Goal: Information Seeking & Learning: Learn about a topic

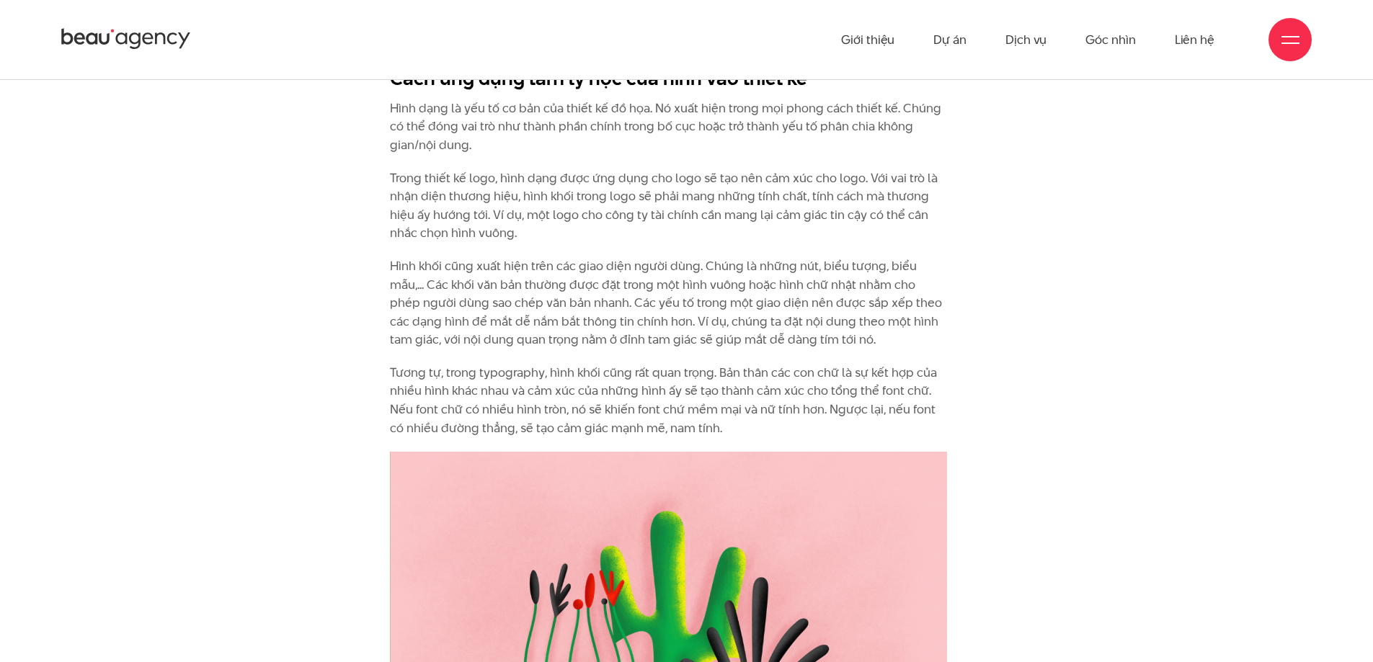
scroll to position [3602, 0]
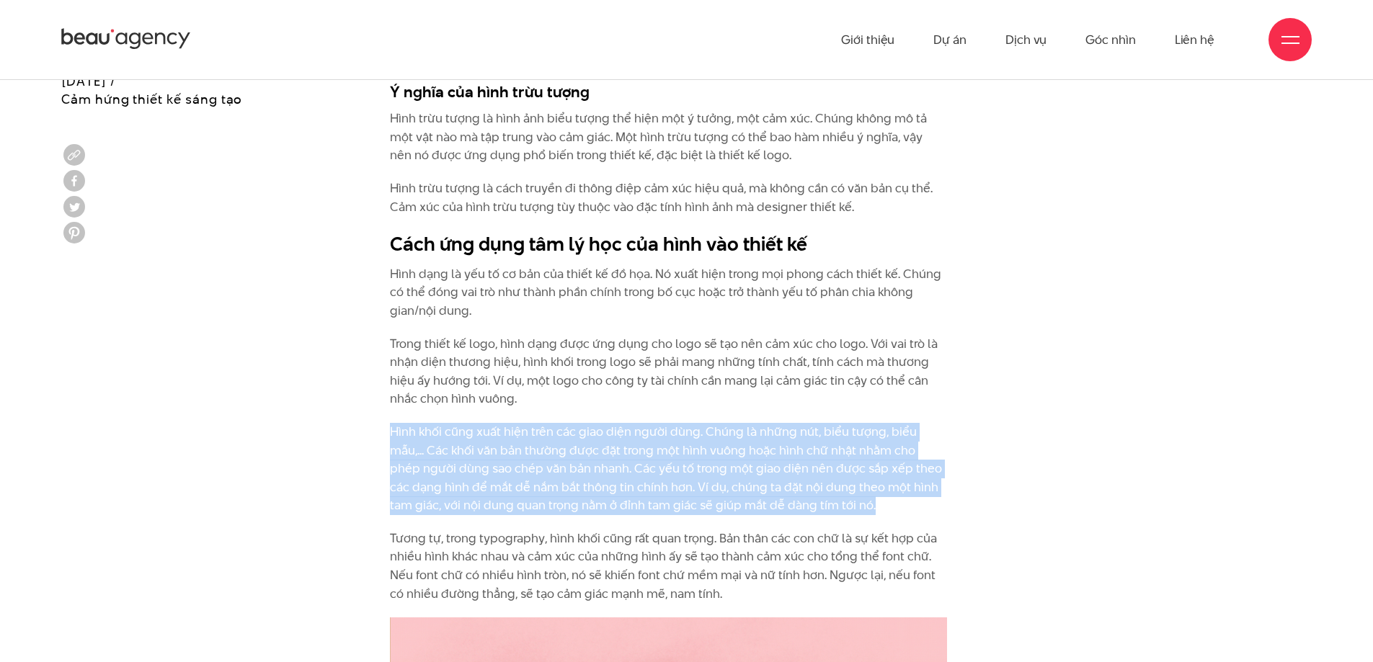
drag, startPoint x: 790, startPoint y: 465, endPoint x: 911, endPoint y: 503, distance: 126.7
click at [911, 503] on p "Hình khối cũng xuất hiện trên các giao diện người dùng. Chúng là những nút, biể…" at bounding box center [668, 469] width 557 height 92
drag, startPoint x: 906, startPoint y: 506, endPoint x: 289, endPoint y: 435, distance: 621.6
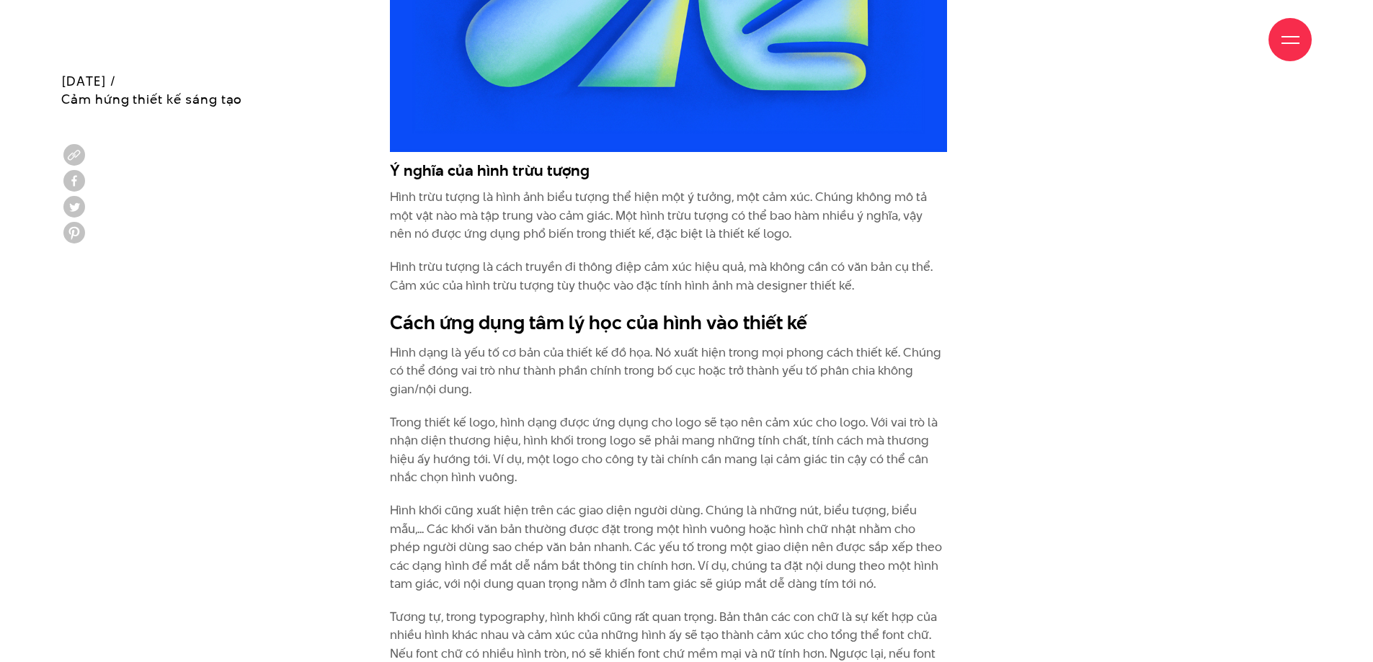
scroll to position [3530, 0]
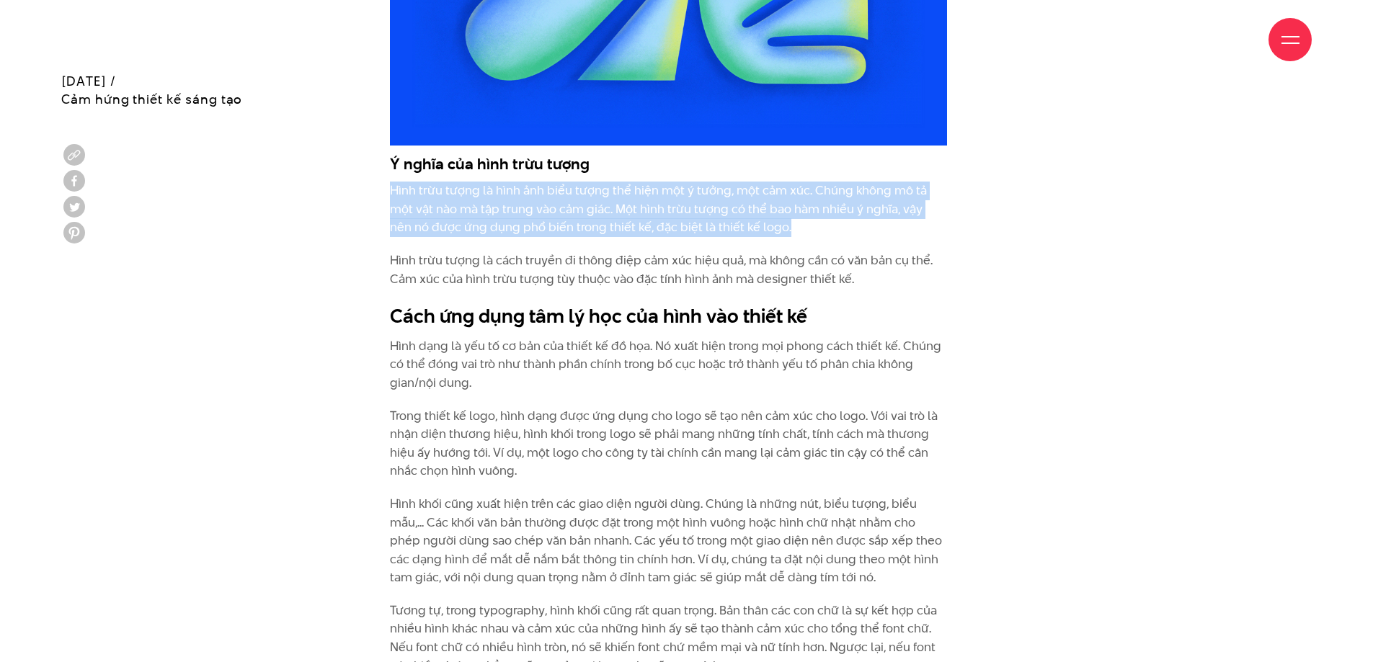
drag, startPoint x: 381, startPoint y: 193, endPoint x: 836, endPoint y: 231, distance: 456.9
click at [836, 231] on p "Hình trừu tượng là hình ảnh biểu tượng thể hiện một ý tưởng, một cảm xúc. Chúng…" at bounding box center [668, 209] width 557 height 55
drag, startPoint x: 836, startPoint y: 231, endPoint x: 388, endPoint y: 184, distance: 450.6
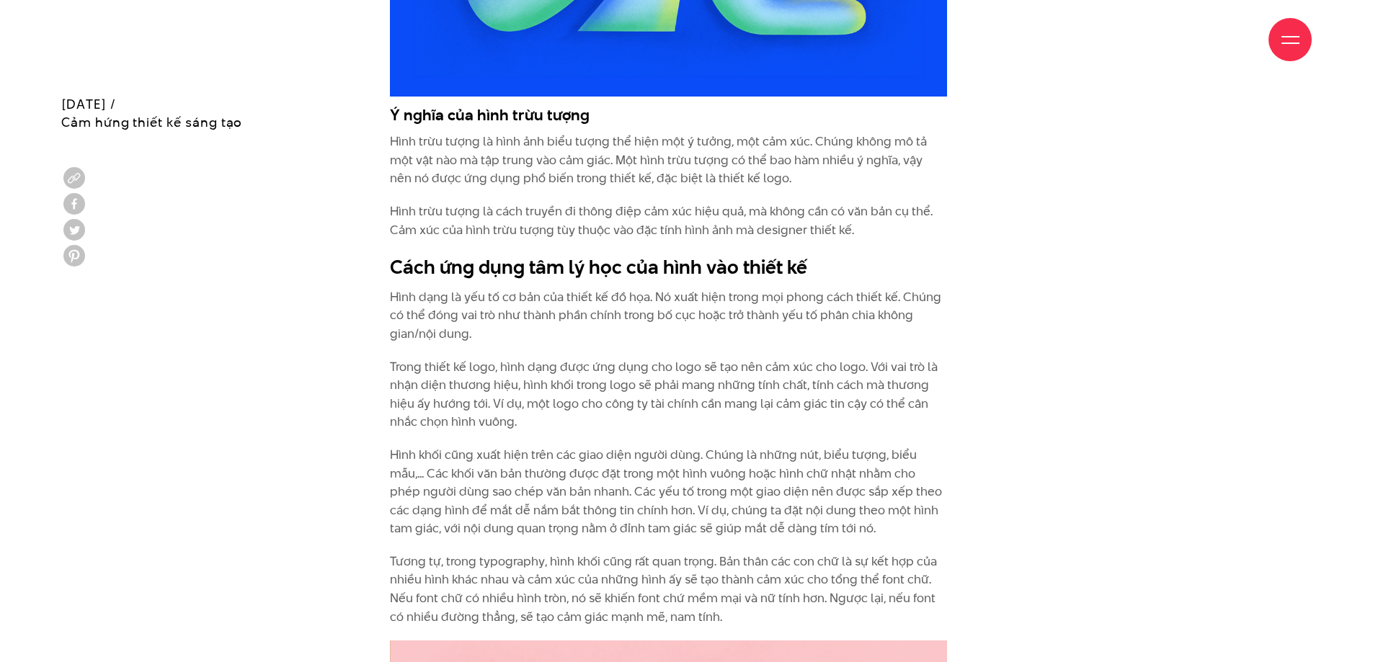
scroll to position [3602, 0]
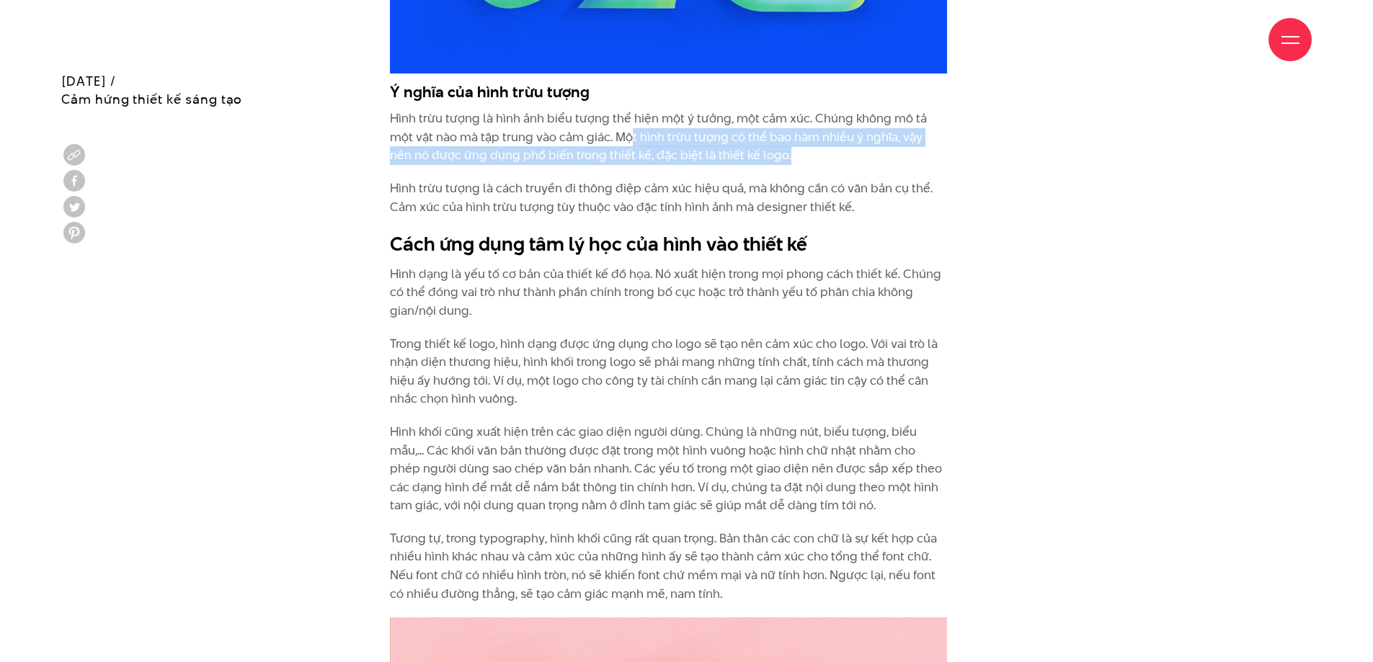
drag, startPoint x: 604, startPoint y: 135, endPoint x: 787, endPoint y: 154, distance: 184.0
click at [787, 154] on p "Hình trừu tượng là hình ảnh biểu tượng thể hiện một ý tưởng, một cảm xúc. Chúng…" at bounding box center [668, 137] width 557 height 55
drag, startPoint x: 604, startPoint y: 153, endPoint x: 584, endPoint y: 137, distance: 26.1
click at [584, 137] on p "Hình trừu tượng là hình ảnh biểu tượng thể hiện một ý tưởng, một cảm xúc. Chúng…" at bounding box center [668, 137] width 557 height 55
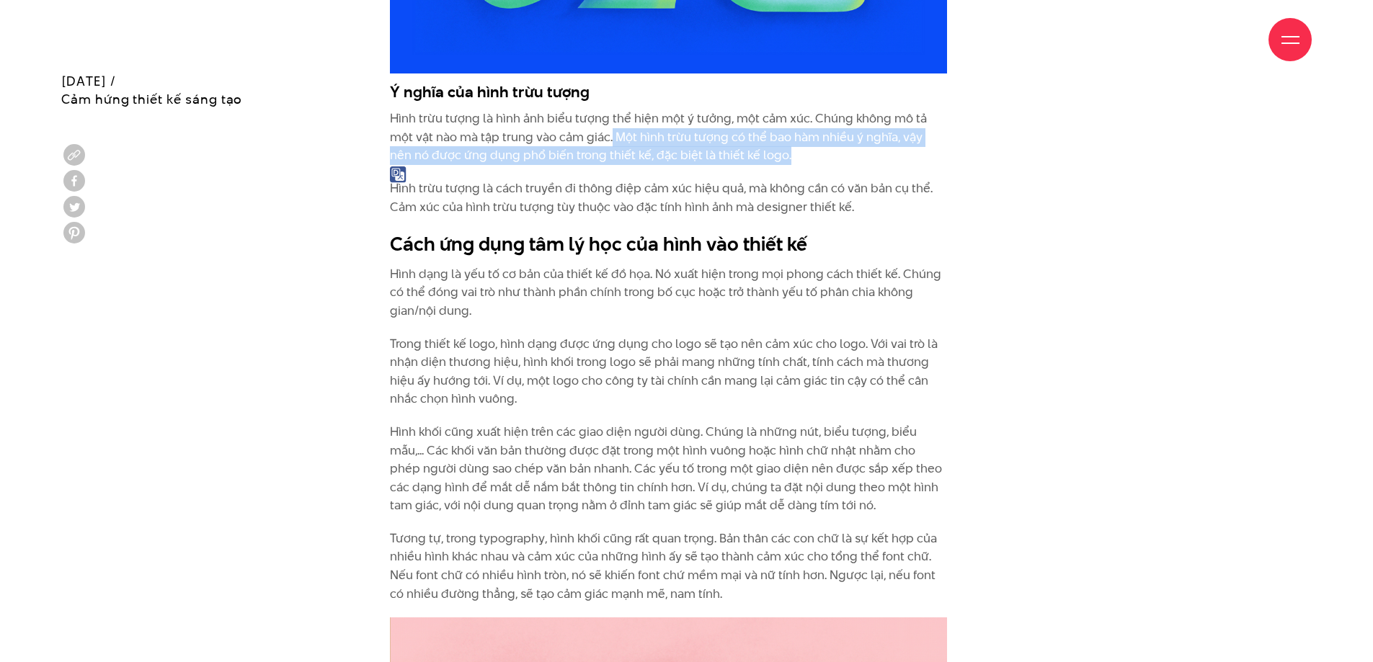
click at [584, 137] on p "Hình trừu tượng là hình ảnh biểu tượng thể hiện một ý tưởng, một cảm xúc. Chúng…" at bounding box center [668, 137] width 557 height 55
drag, startPoint x: 589, startPoint y: 134, endPoint x: 760, endPoint y: 158, distance: 172.4
click at [760, 158] on p "Hình trừu tượng là hình ảnh biểu tượng thể hiện một ý tưởng, một cảm xúc. Chúng…" at bounding box center [668, 137] width 557 height 55
drag, startPoint x: 758, startPoint y: 159, endPoint x: 589, endPoint y: 138, distance: 170.7
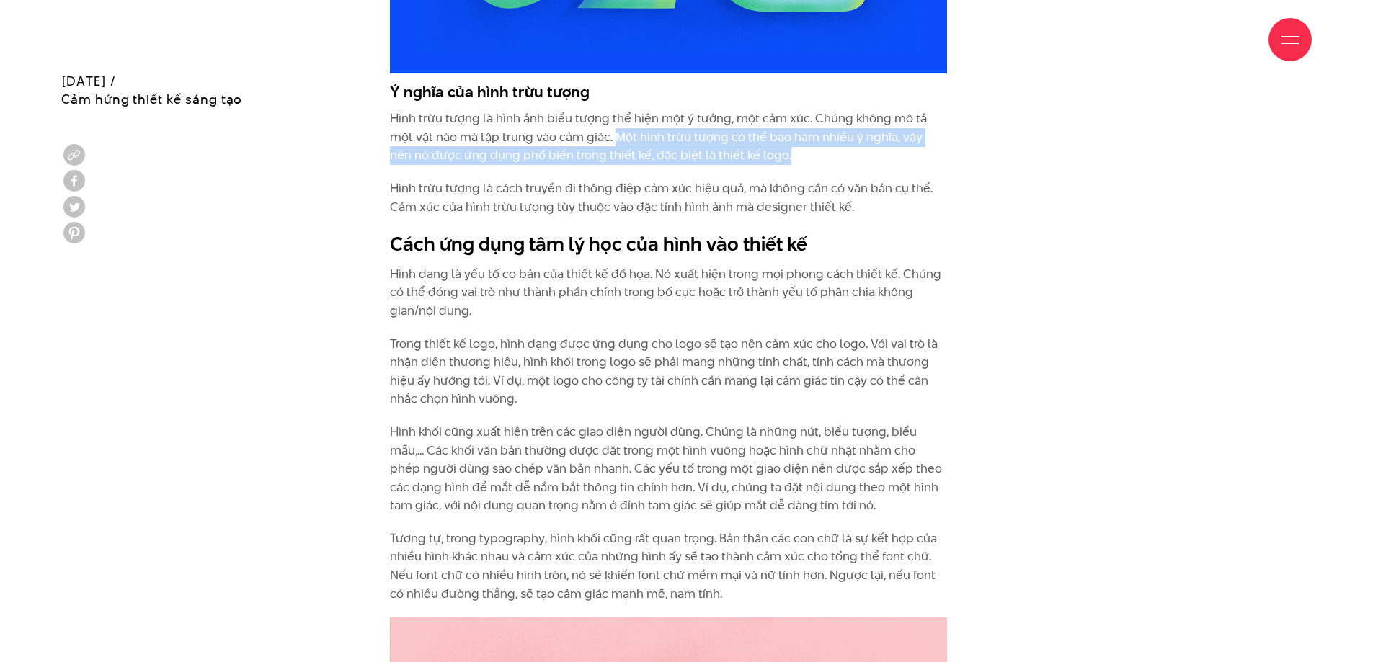
click at [589, 138] on p "Hình trừu tượng là hình ảnh biểu tượng thể hiện một ý tưởng, một cảm xúc. Chúng…" at bounding box center [668, 137] width 557 height 55
click at [589, 137] on p "Hình trừu tượng là hình ảnh biểu tượng thể hiện một ý tưởng, một cảm xúc. Chúng…" at bounding box center [668, 137] width 557 height 55
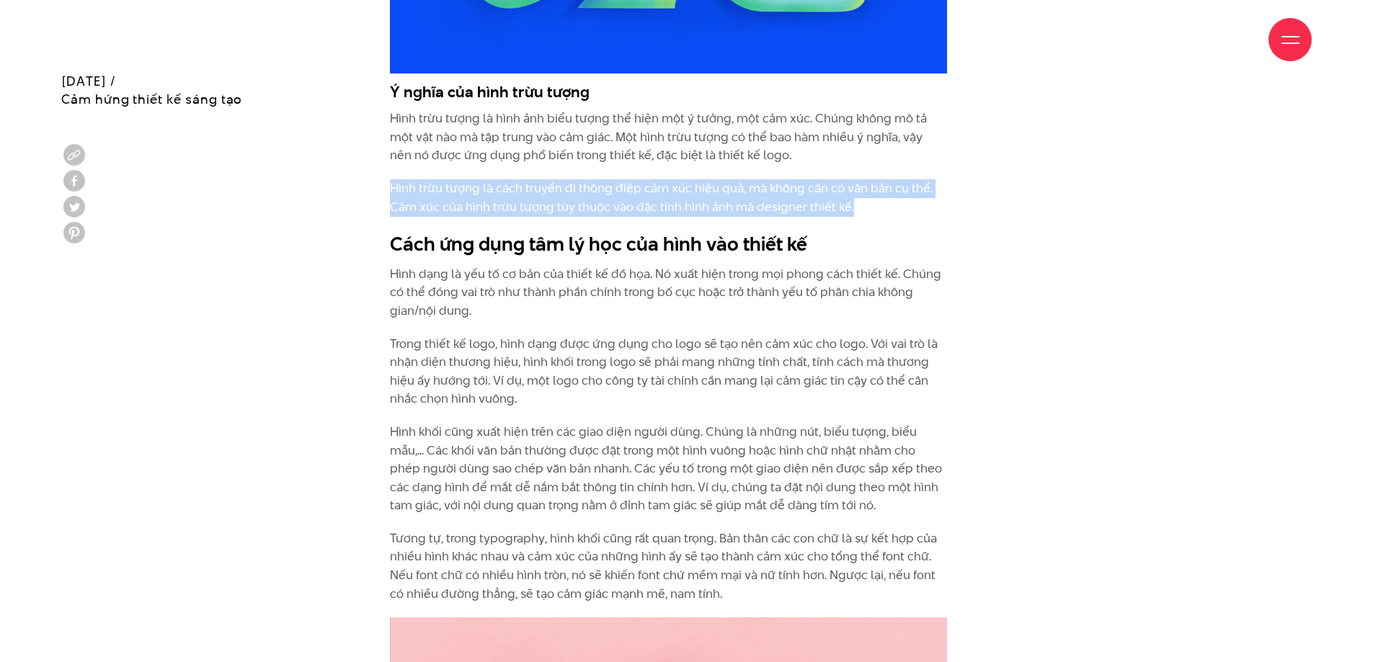
drag, startPoint x: 385, startPoint y: 192, endPoint x: 856, endPoint y: 199, distance: 470.5
click at [856, 199] on p "Hình trừu tượng là cách truyền đi thông điệp cảm xúc hiệu quả, mà không cần có …" at bounding box center [668, 197] width 557 height 37
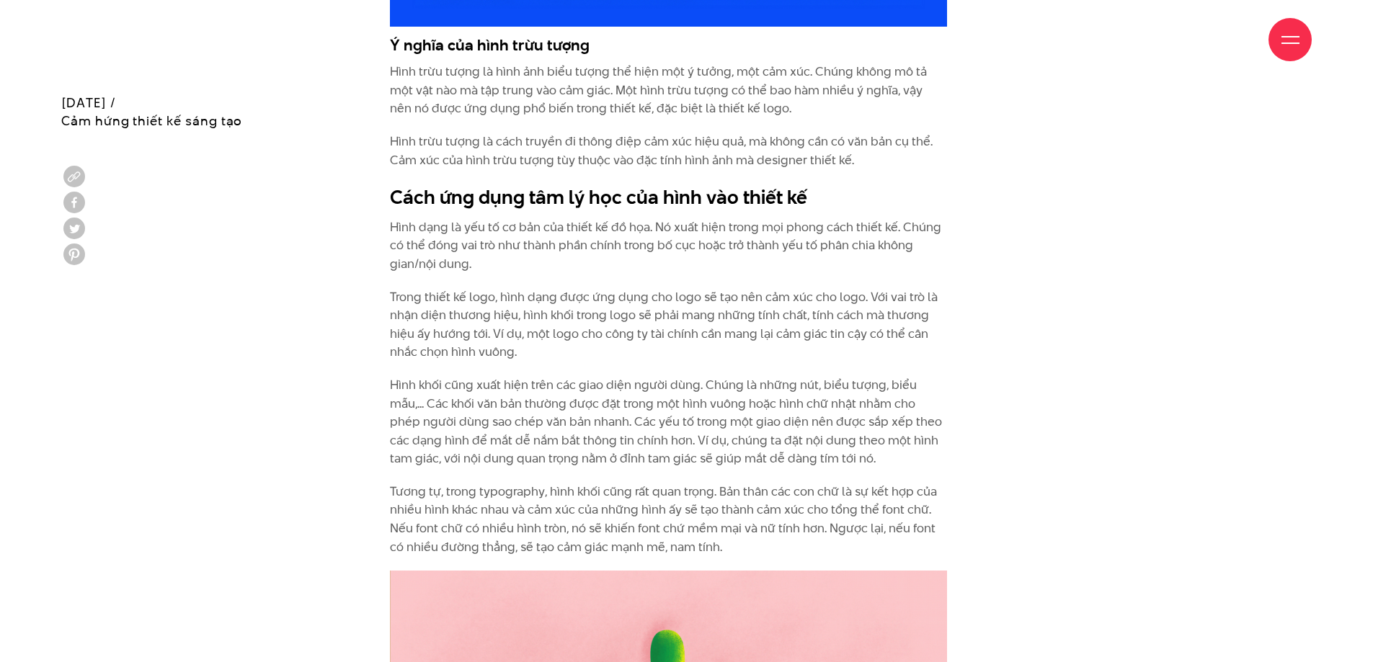
scroll to position [3674, 0]
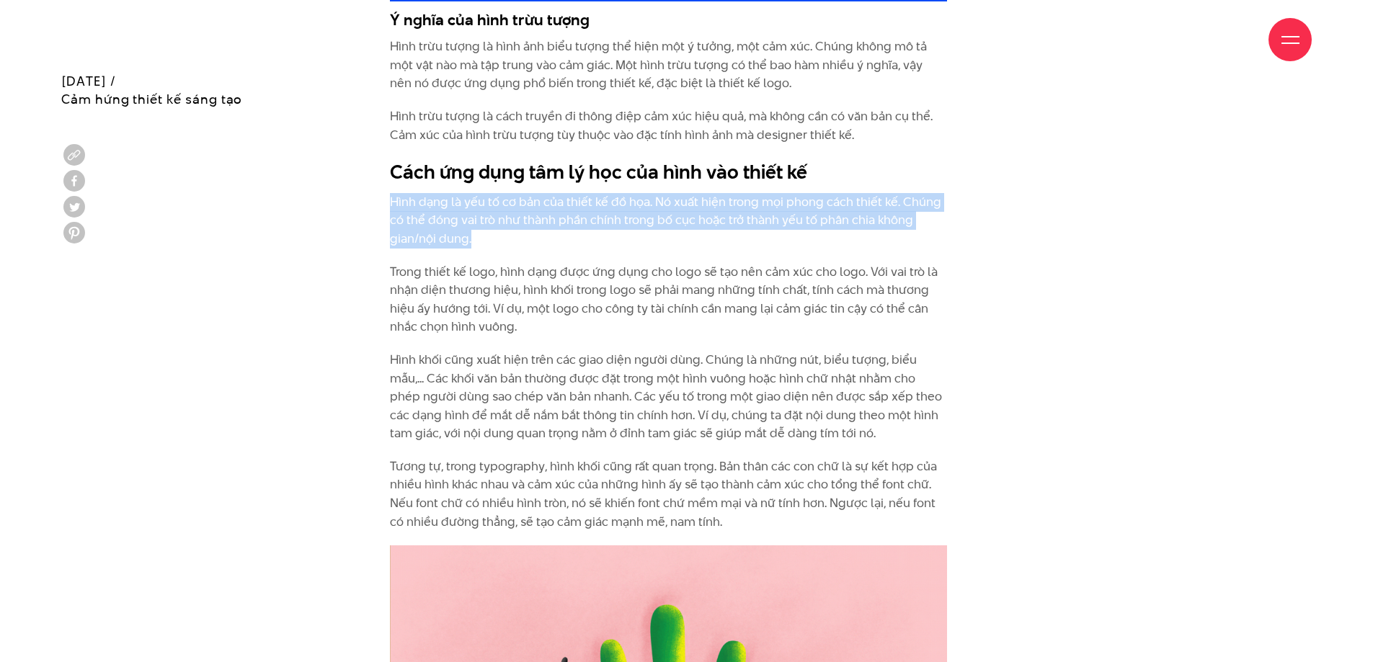
drag, startPoint x: 379, startPoint y: 198, endPoint x: 556, endPoint y: 235, distance: 181.0
click at [556, 235] on p "Hình dạng là yếu tố cơ bản của thiết kế đồ họa. Nó xuất hiện trong mọi phong cá…" at bounding box center [668, 220] width 557 height 55
drag, startPoint x: 556, startPoint y: 235, endPoint x: 395, endPoint y: 206, distance: 163.9
click at [395, 206] on p "Hình dạng là yếu tố cơ bản của thiết kế đồ họa. Nó xuất hiện trong mọi phong cá…" at bounding box center [668, 220] width 557 height 55
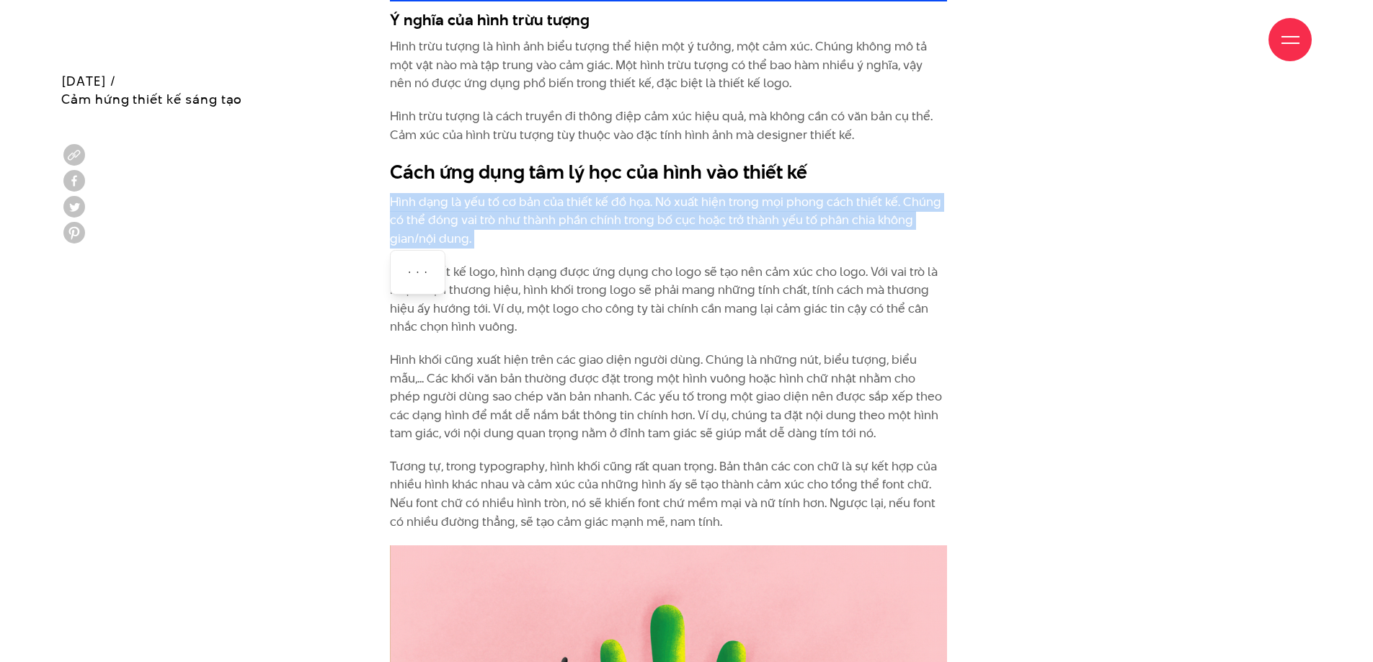
click at [395, 206] on p "Hình dạng là yếu tố cơ bản của thiết kế đồ họa. Nó xuất hiện trong mọi phong cá…" at bounding box center [668, 220] width 557 height 55
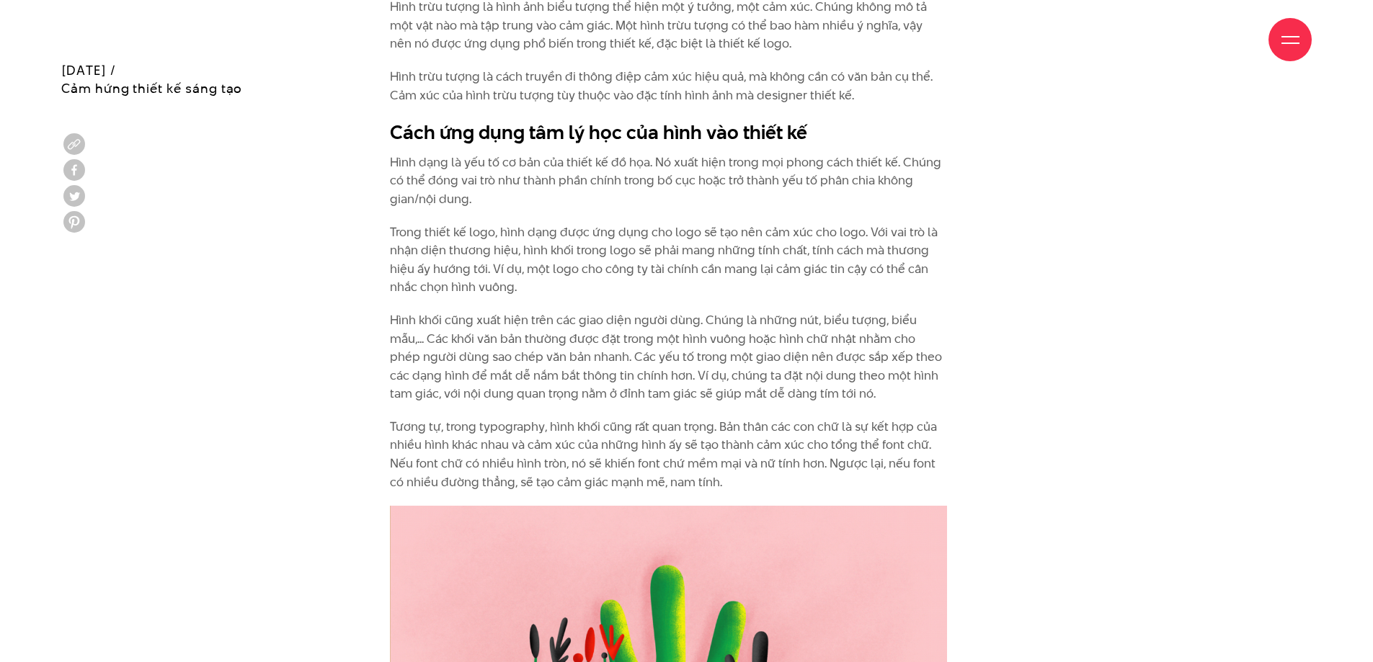
scroll to position [3746, 0]
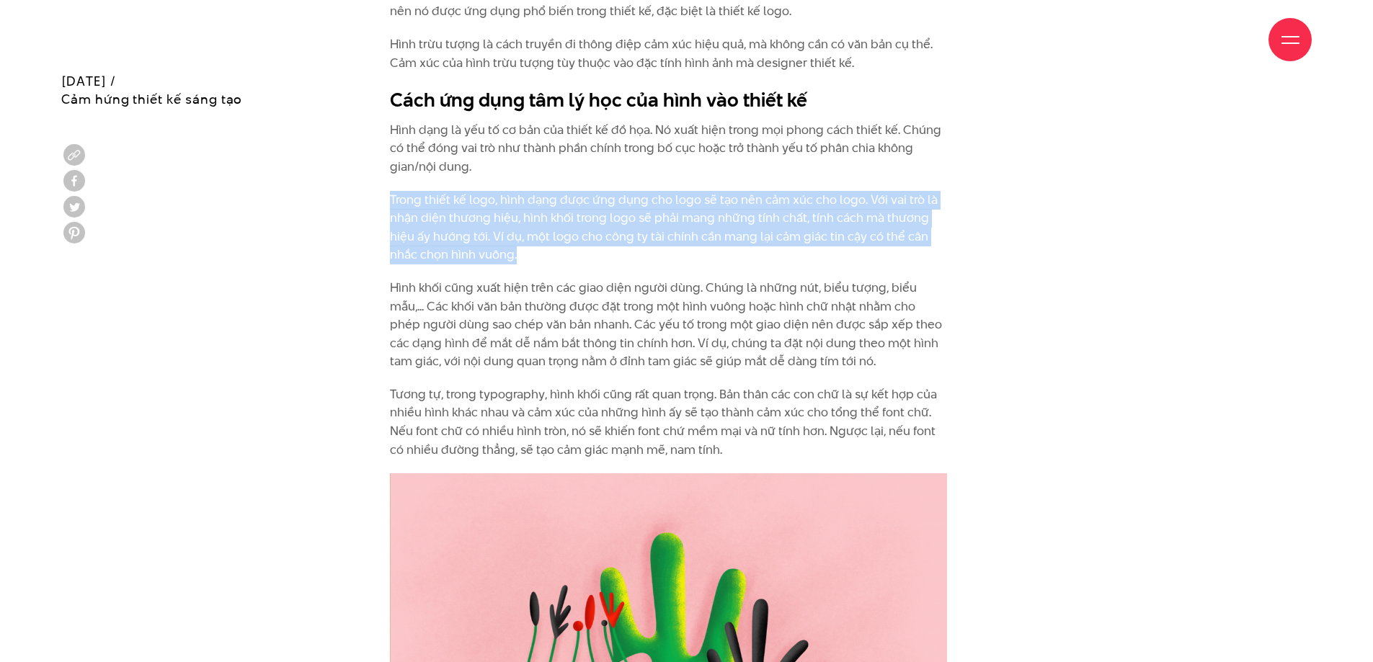
drag, startPoint x: 389, startPoint y: 196, endPoint x: 541, endPoint y: 254, distance: 162.8
click at [549, 249] on p "Trong thiết kế logo, hình dạng được ứng dụng cho logo sẽ tạo nên cảm xúc cho lo…" at bounding box center [668, 227] width 557 height 73
drag, startPoint x: 549, startPoint y: 249, endPoint x: 396, endPoint y: 200, distance: 160.9
click at [396, 200] on p "Trong thiết kế logo, hình dạng được ứng dụng cho logo sẽ tạo nên cảm xúc cho lo…" at bounding box center [668, 227] width 557 height 73
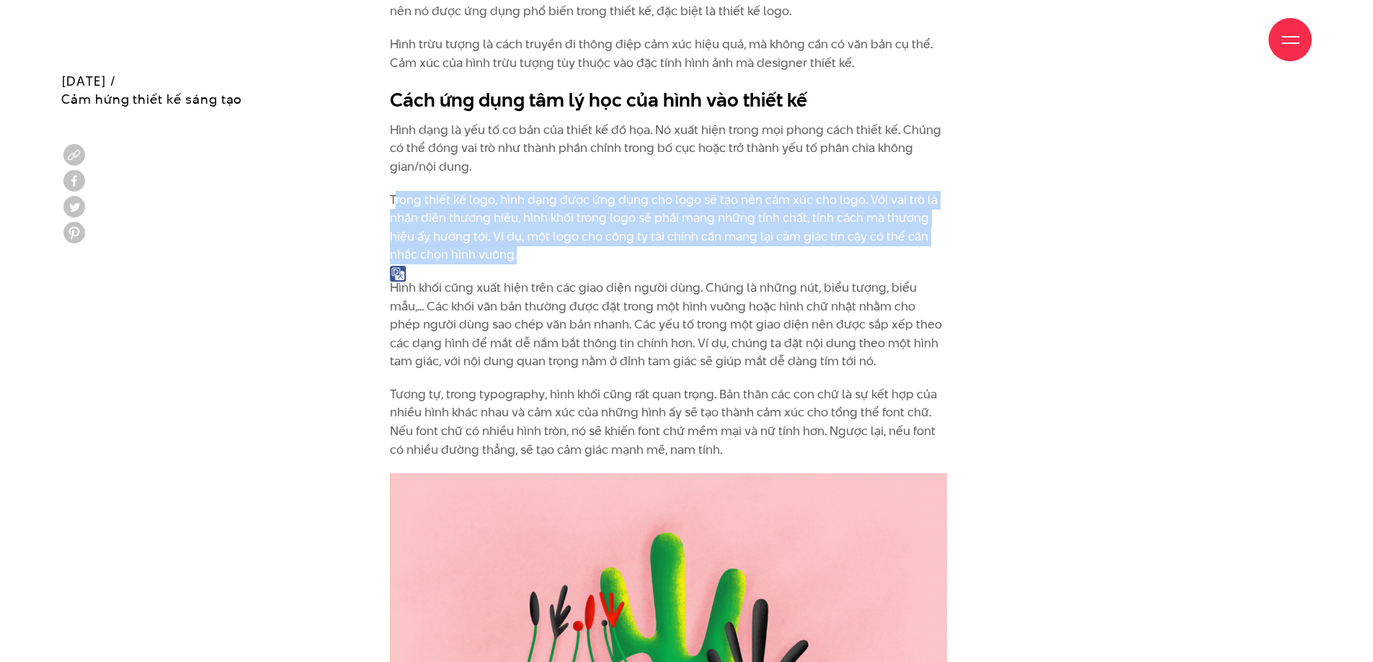
click at [396, 200] on p "Trong thiết kế logo, hình dạng được ứng dụng cho logo sẽ tạo nên cảm xúc cho lo…" at bounding box center [668, 227] width 557 height 73
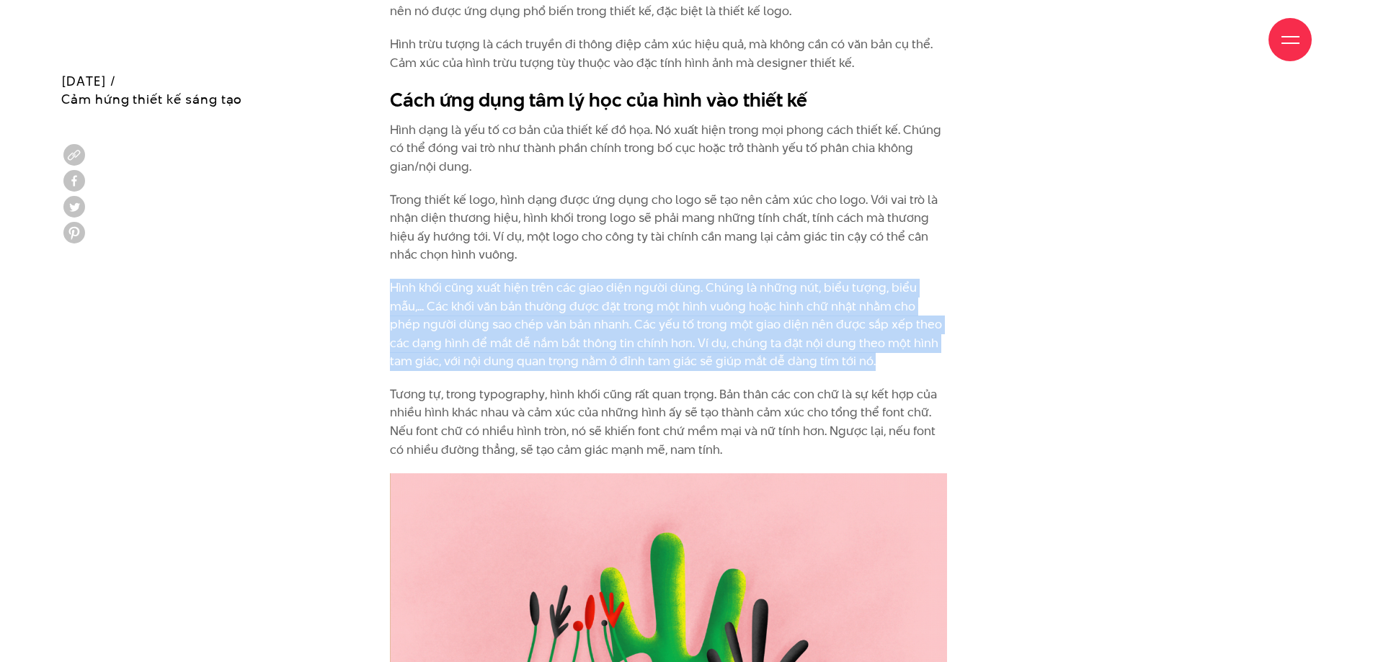
drag, startPoint x: 549, startPoint y: 337, endPoint x: 880, endPoint y: 367, distance: 332.0
click at [881, 369] on p "Hình khối cũng xuất hiện trên các giao diện người dùng. Chúng là những nút, biể…" at bounding box center [668, 325] width 557 height 92
click at [879, 365] on p "Hình khối cũng xuất hiện trên các giao diện người dùng. Chúng là những nút, biể…" at bounding box center [668, 325] width 557 height 92
drag, startPoint x: 878, startPoint y: 365, endPoint x: 384, endPoint y: 272, distance: 502.8
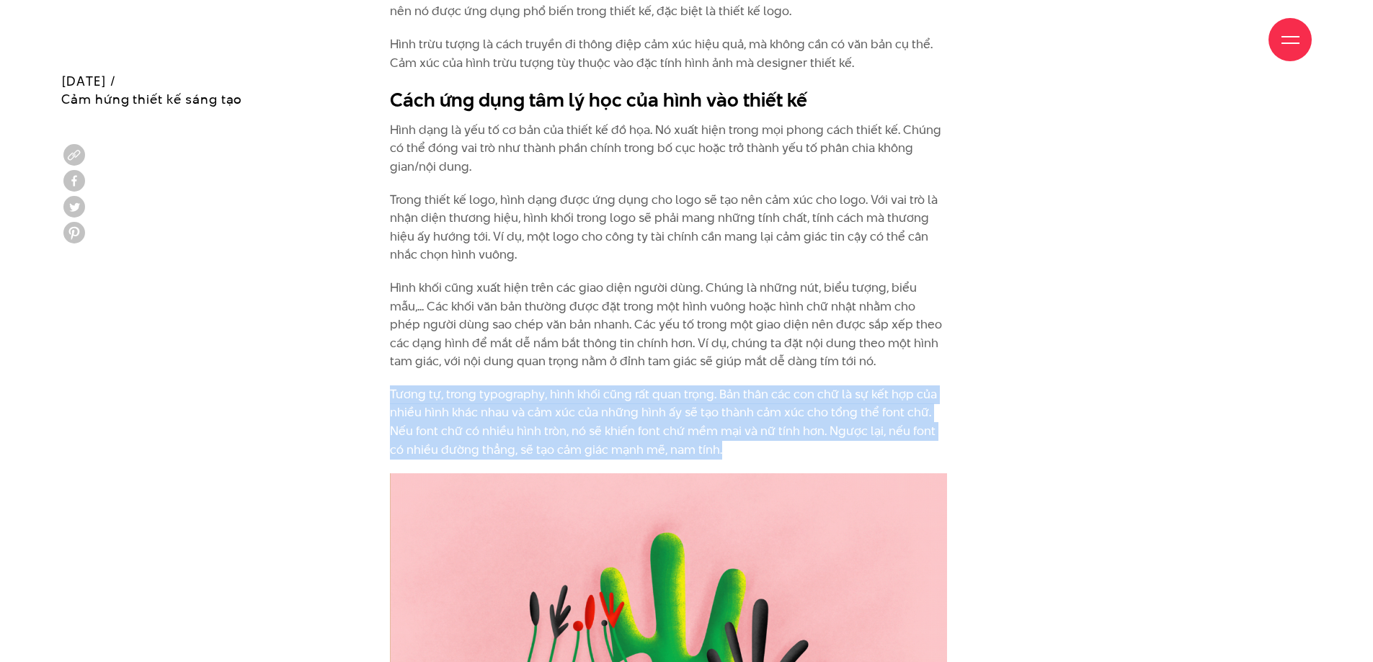
drag, startPoint x: 378, startPoint y: 393, endPoint x: 754, endPoint y: 447, distance: 379.3
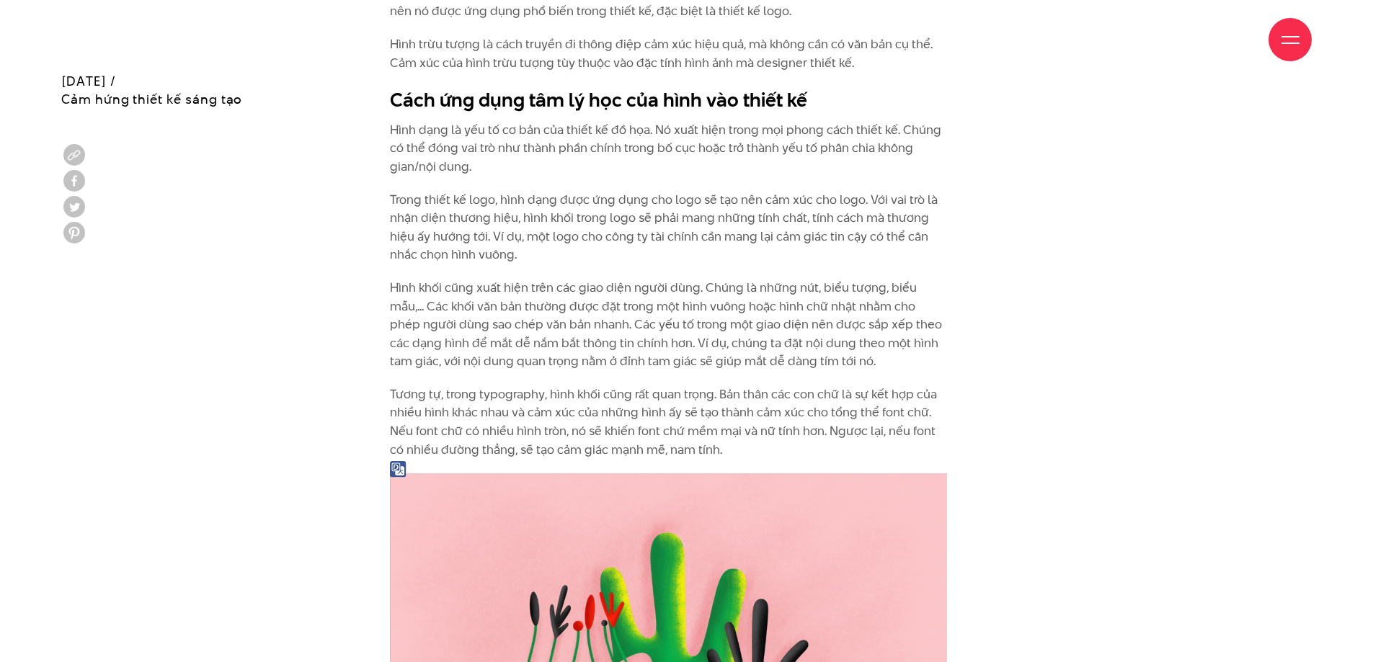
click at [662, 282] on p "Hình khối cũng xuất hiện trên các giao diện người dùng. Chúng là những nút, biể…" at bounding box center [668, 325] width 557 height 92
